Goal: Information Seeking & Learning: Learn about a topic

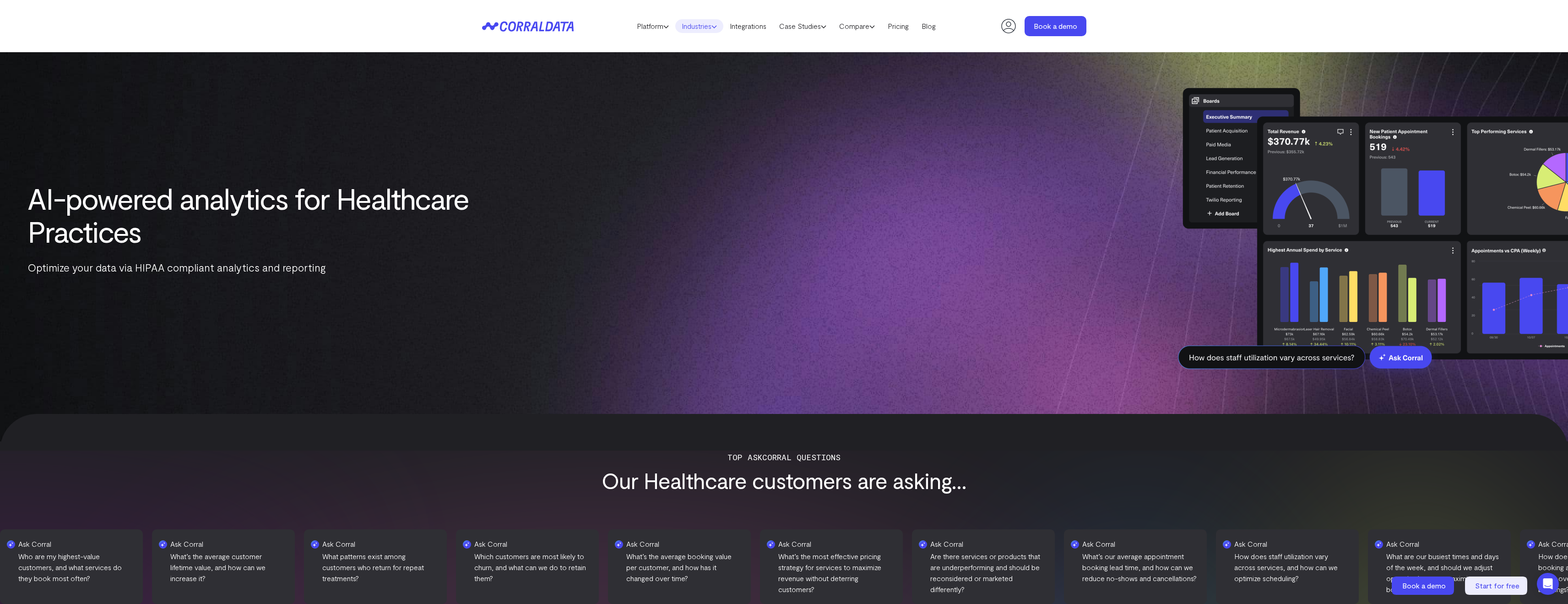
click at [250, 26] on icon at bounding box center [714, 26] width 5 height 5
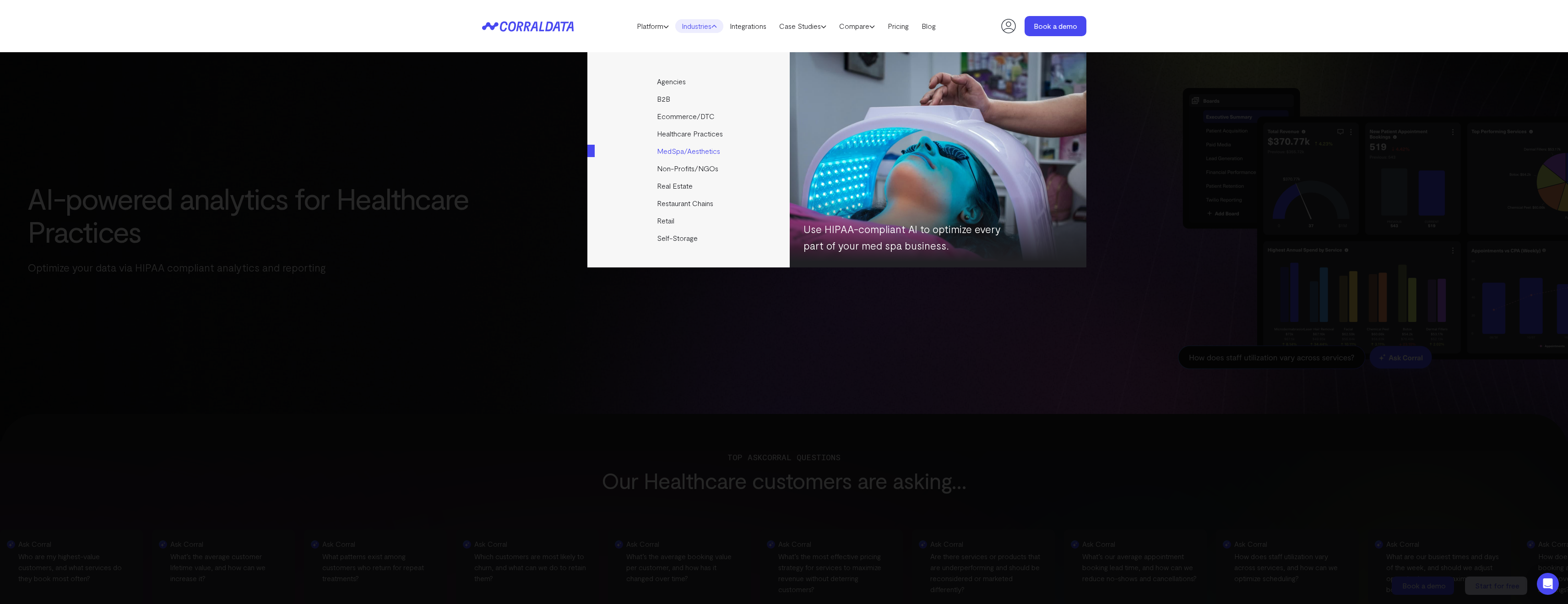
click at [250, 53] on link "MedSpa/Aesthetics" at bounding box center [689, 150] width 204 height 17
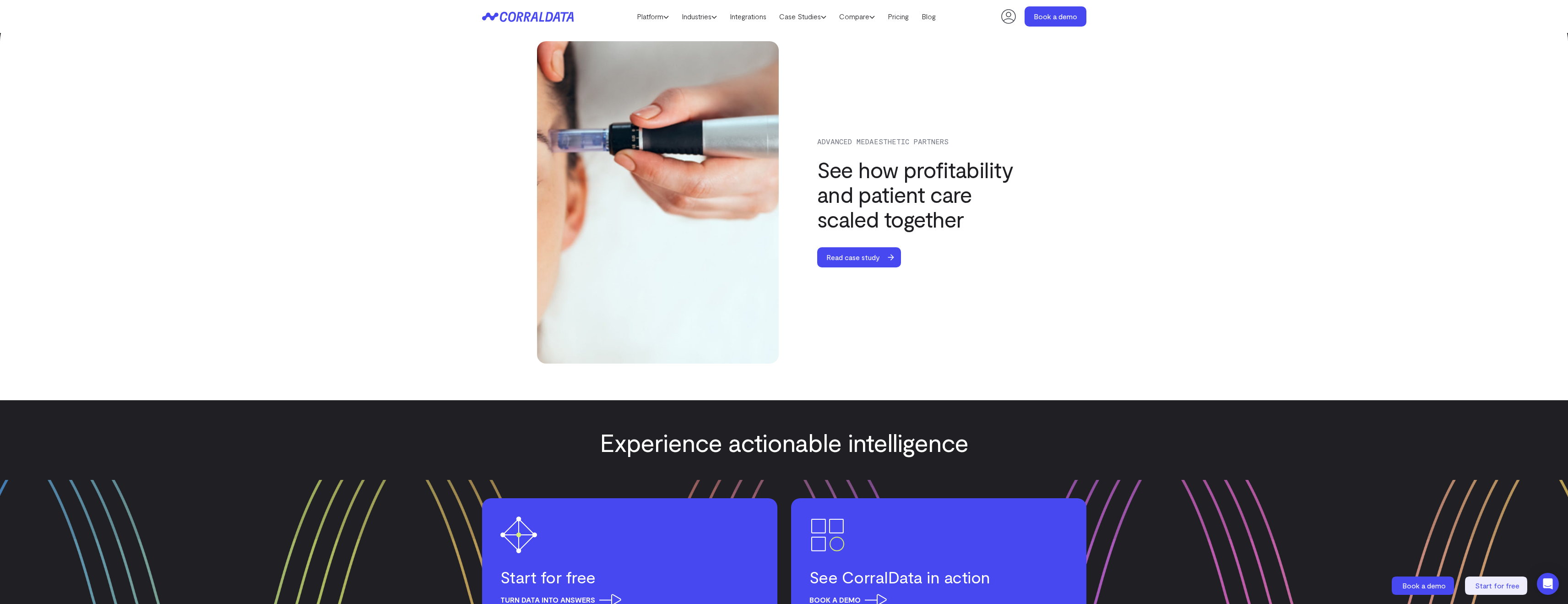
scroll to position [3368, 0]
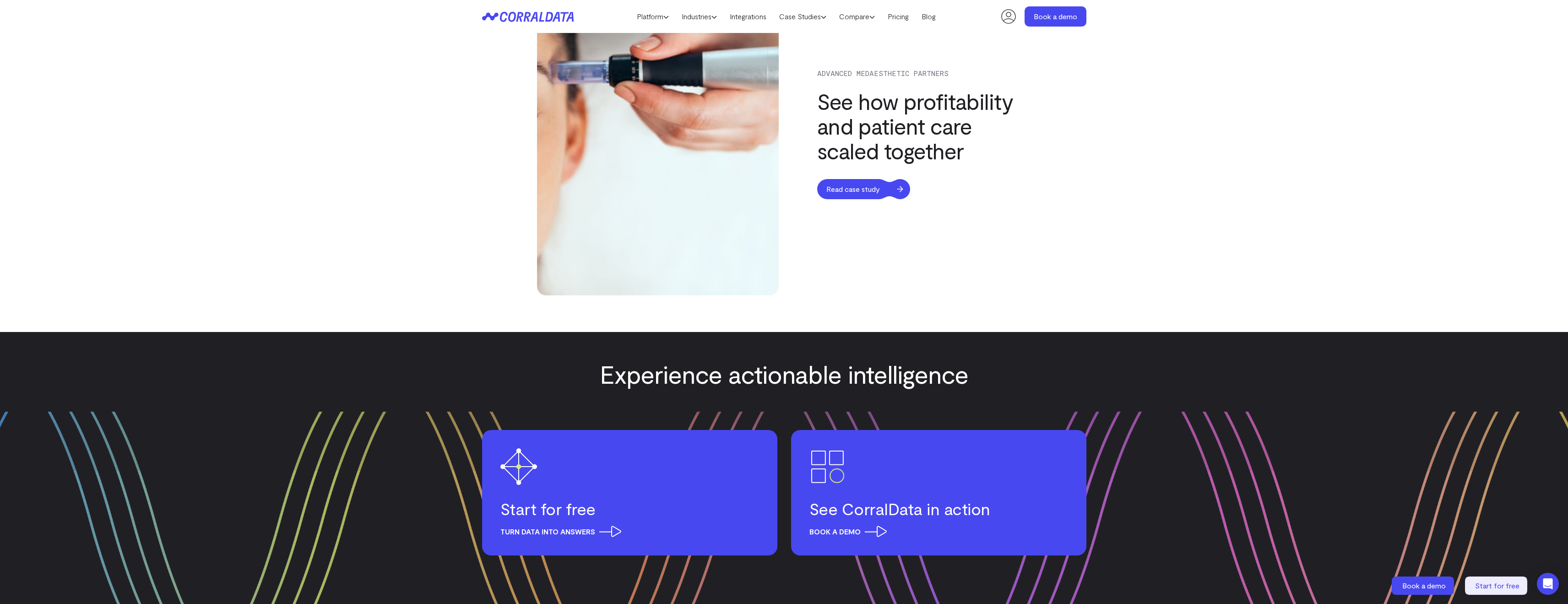
click at [857, 179] on span "Read case study" at bounding box center [853, 189] width 72 height 20
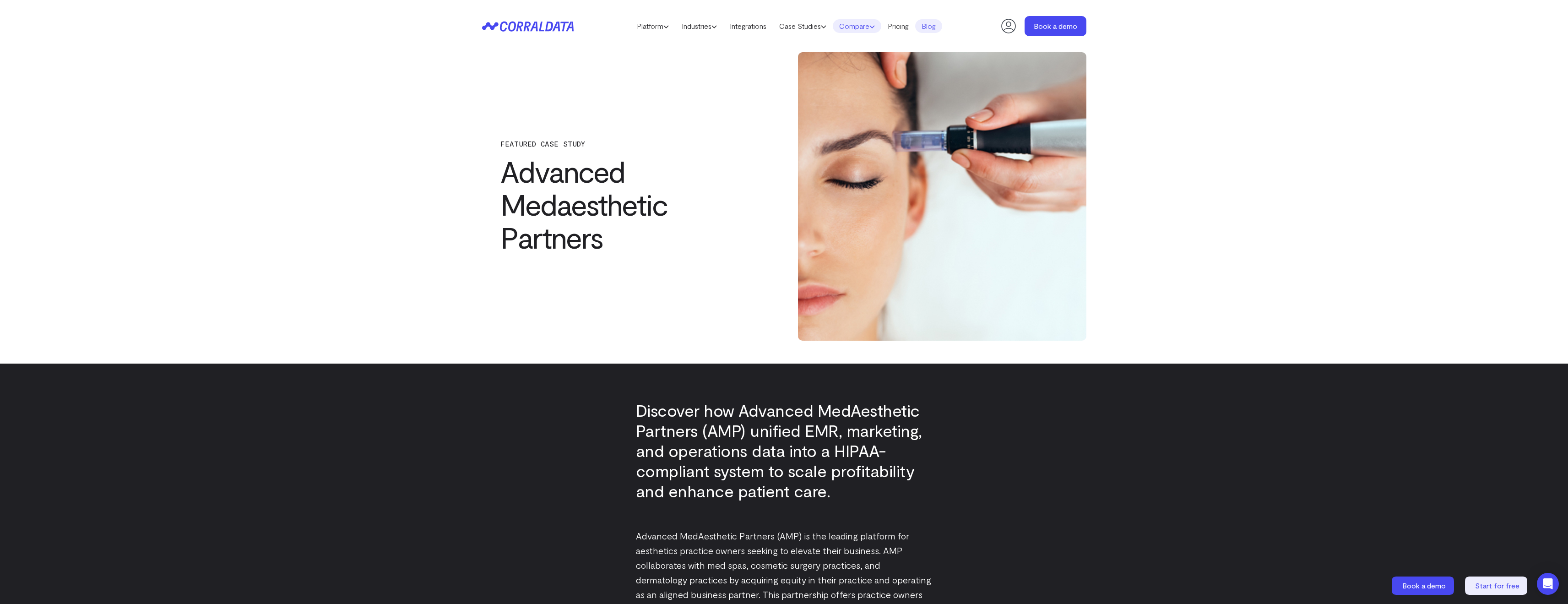
click at [859, 27] on link "Compare" at bounding box center [857, 26] width 48 height 14
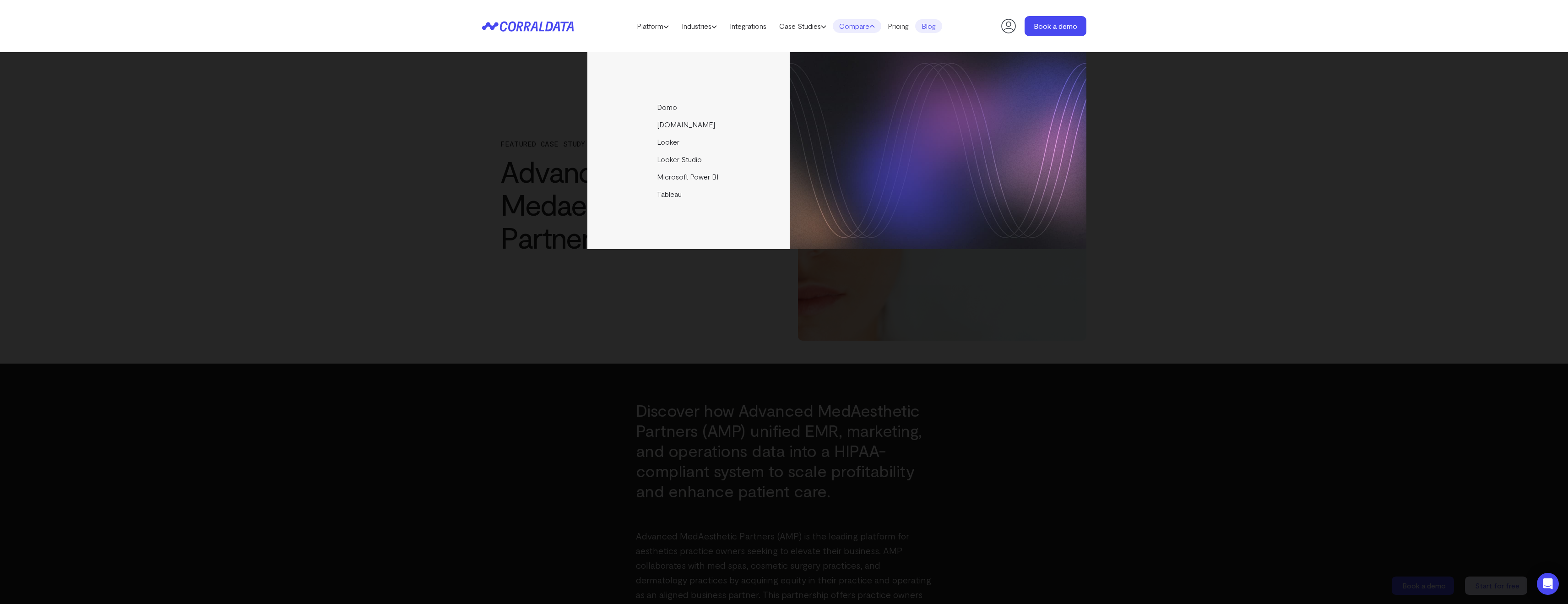
click at [1238, 39] on div "Platform AI Reporting Use AI to effortlessly answer any business questions from…" at bounding box center [784, 26] width 1568 height 52
